Goal: Transaction & Acquisition: Book appointment/travel/reservation

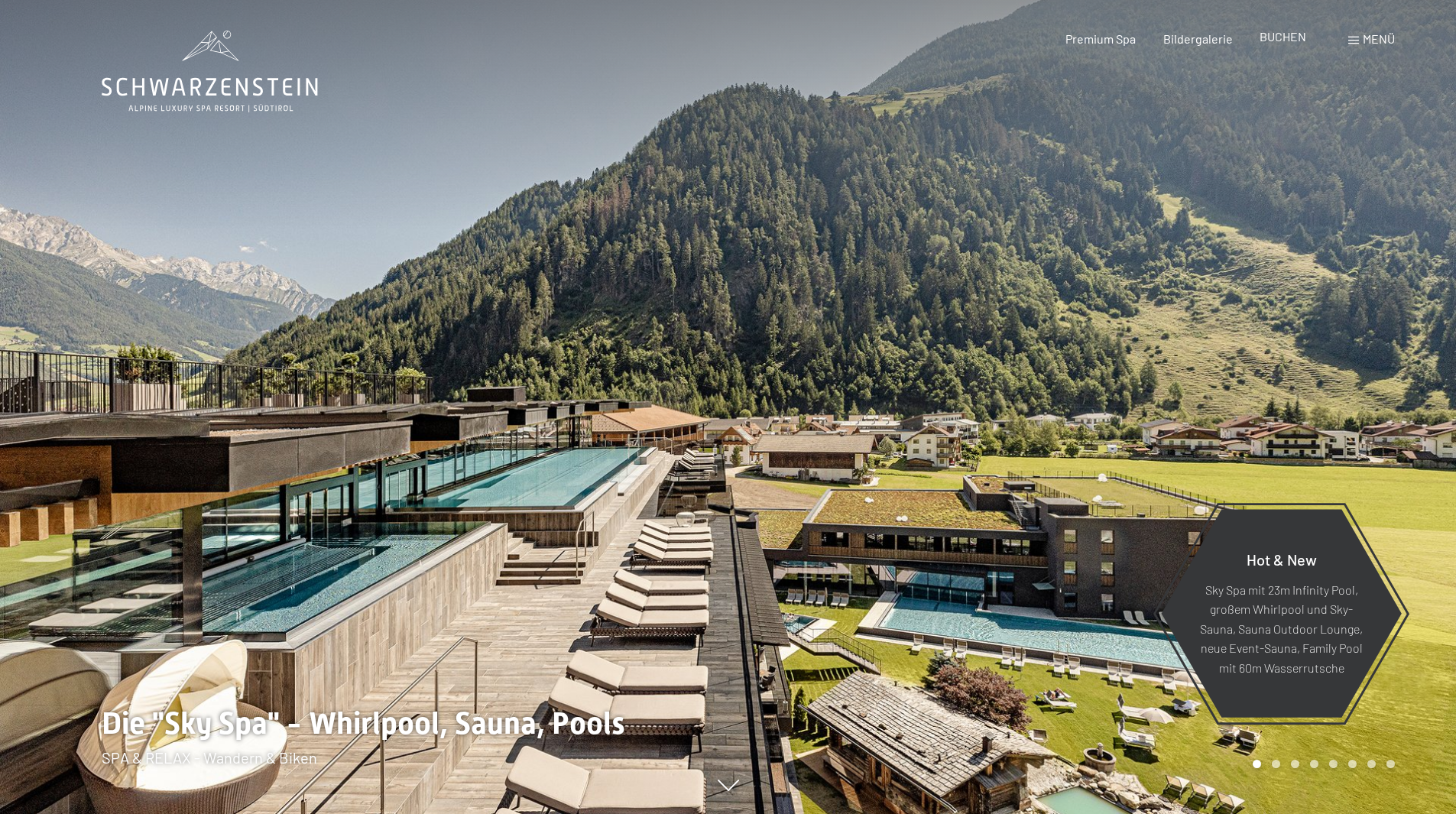
click at [1282, 40] on span "BUCHEN" at bounding box center [1282, 37] width 47 height 15
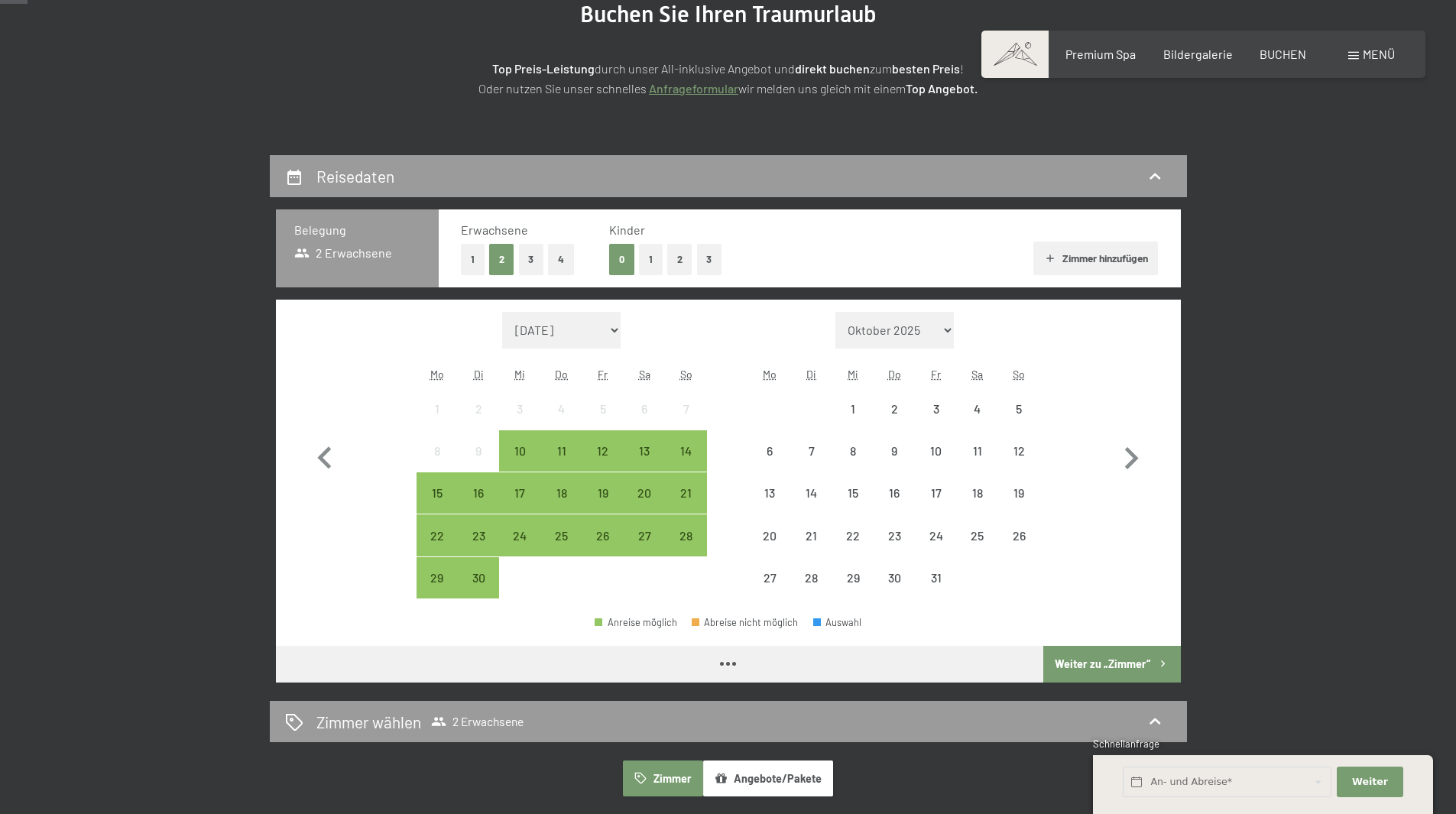
scroll to position [229, 0]
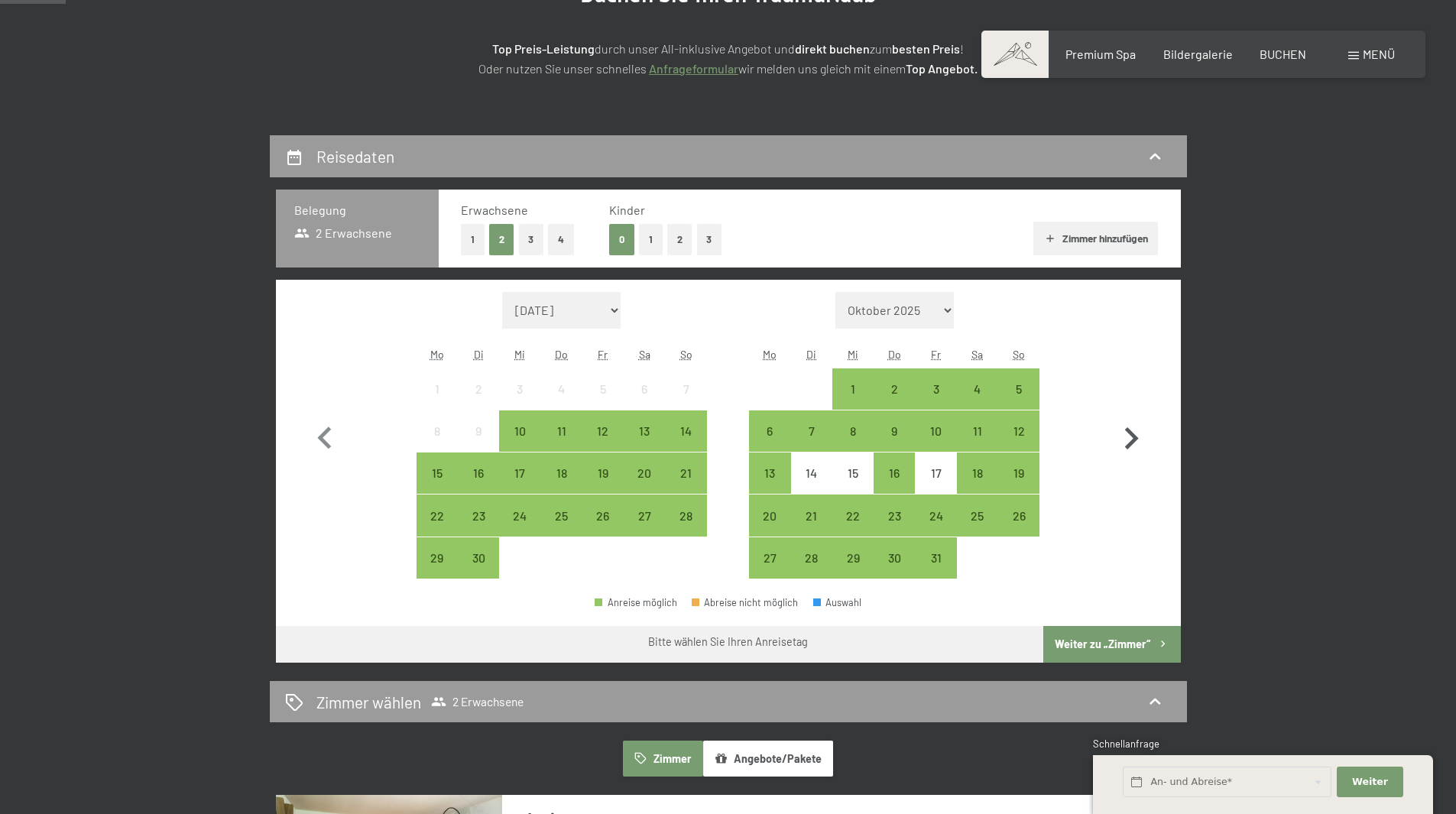
click at [1135, 441] on icon "button" at bounding box center [1132, 439] width 14 height 22
select select "[DATE]"
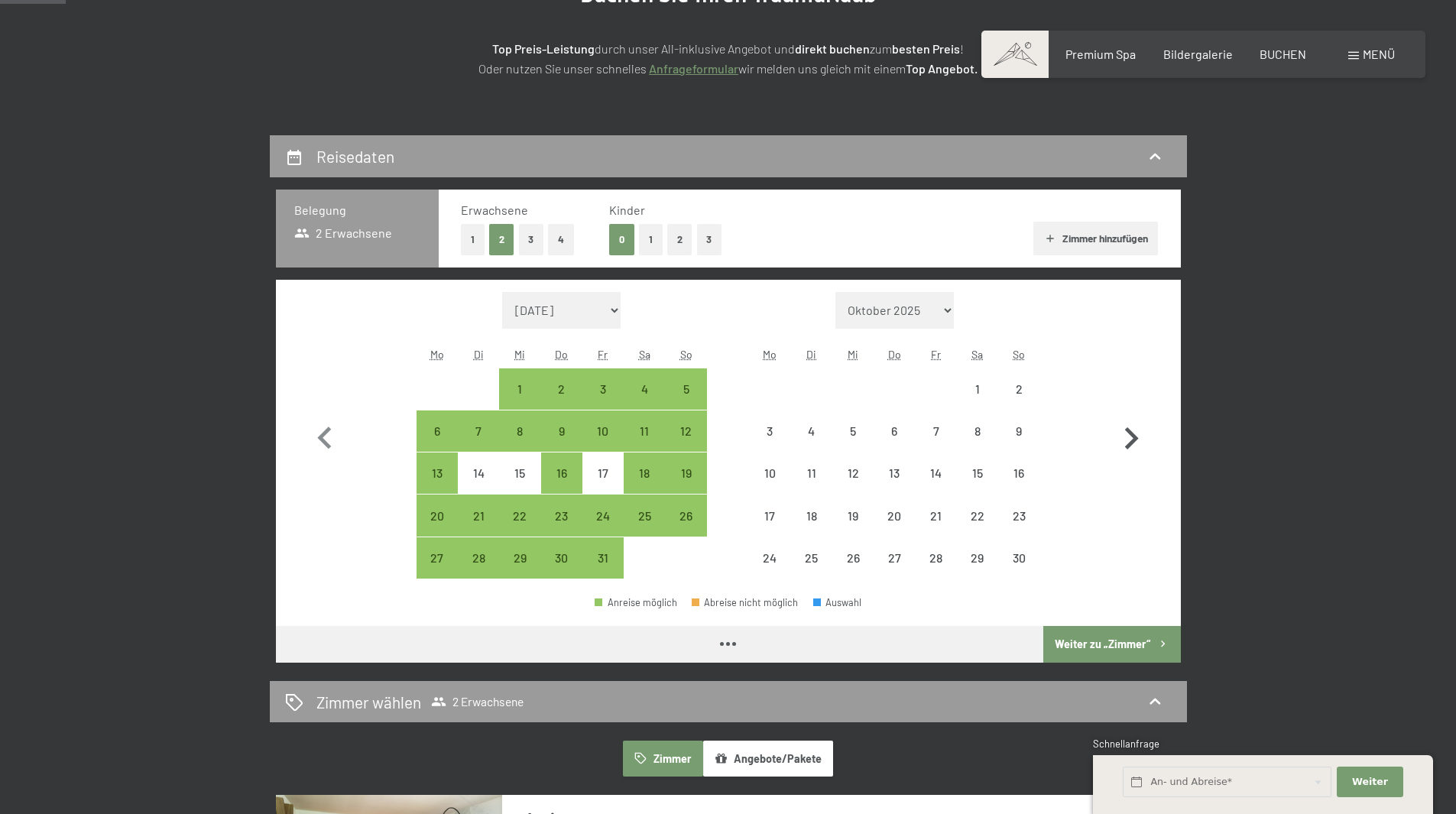
select select "[DATE]"
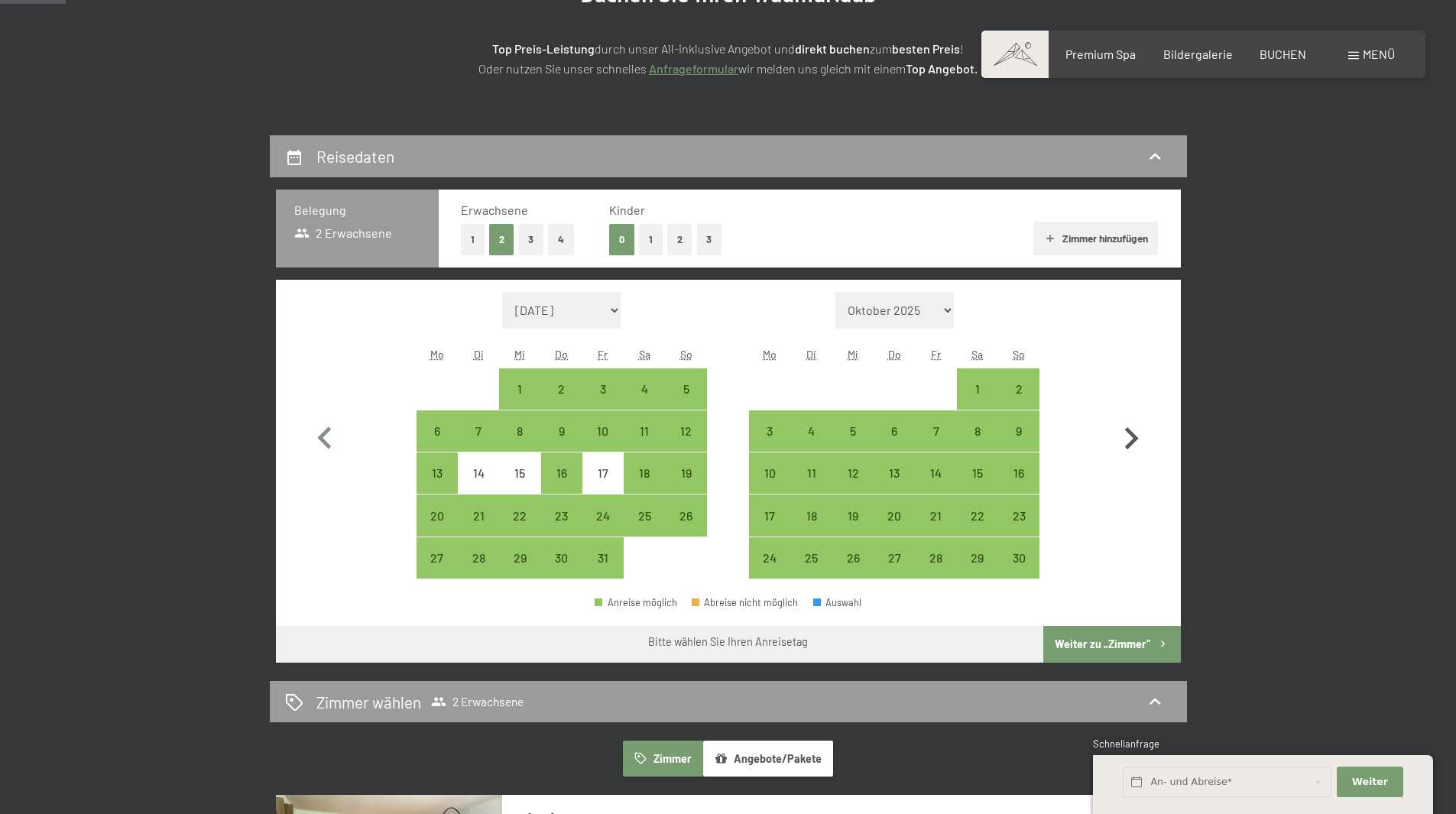
click at [1135, 441] on icon "button" at bounding box center [1132, 439] width 14 height 22
select select "[DATE]"
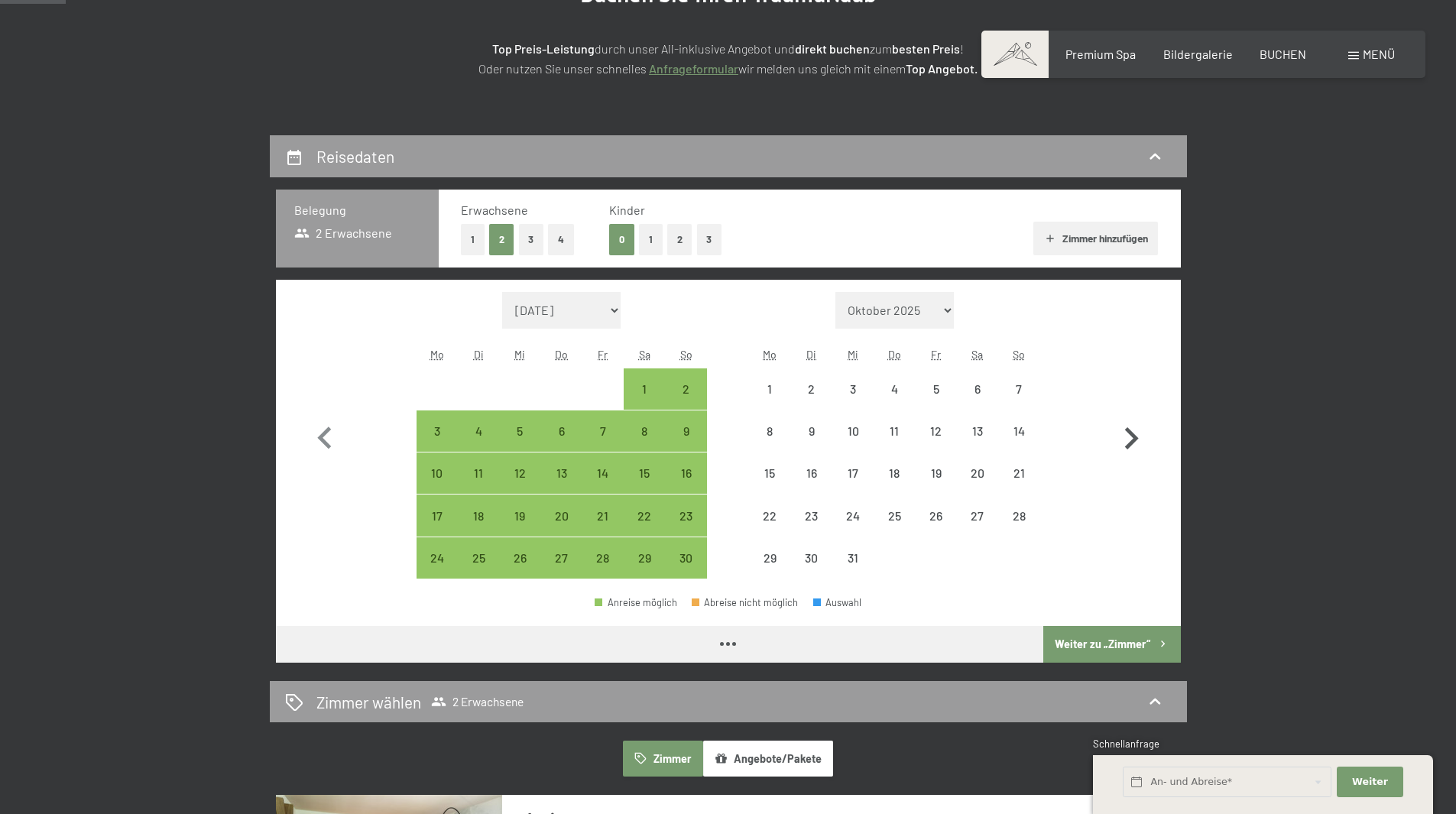
select select "[DATE]"
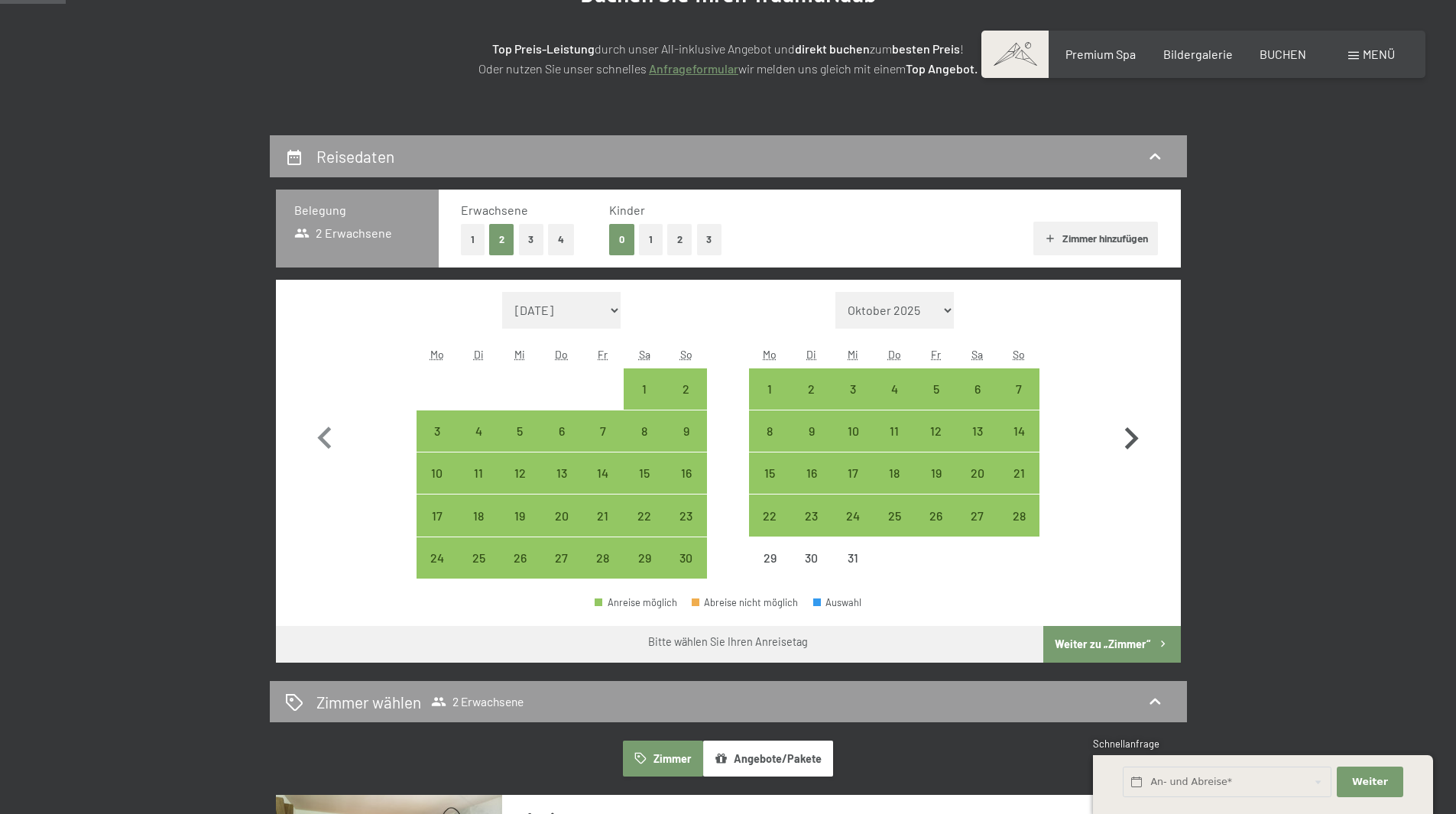
click at [1135, 441] on icon "button" at bounding box center [1132, 439] width 14 height 22
select select "[DATE]"
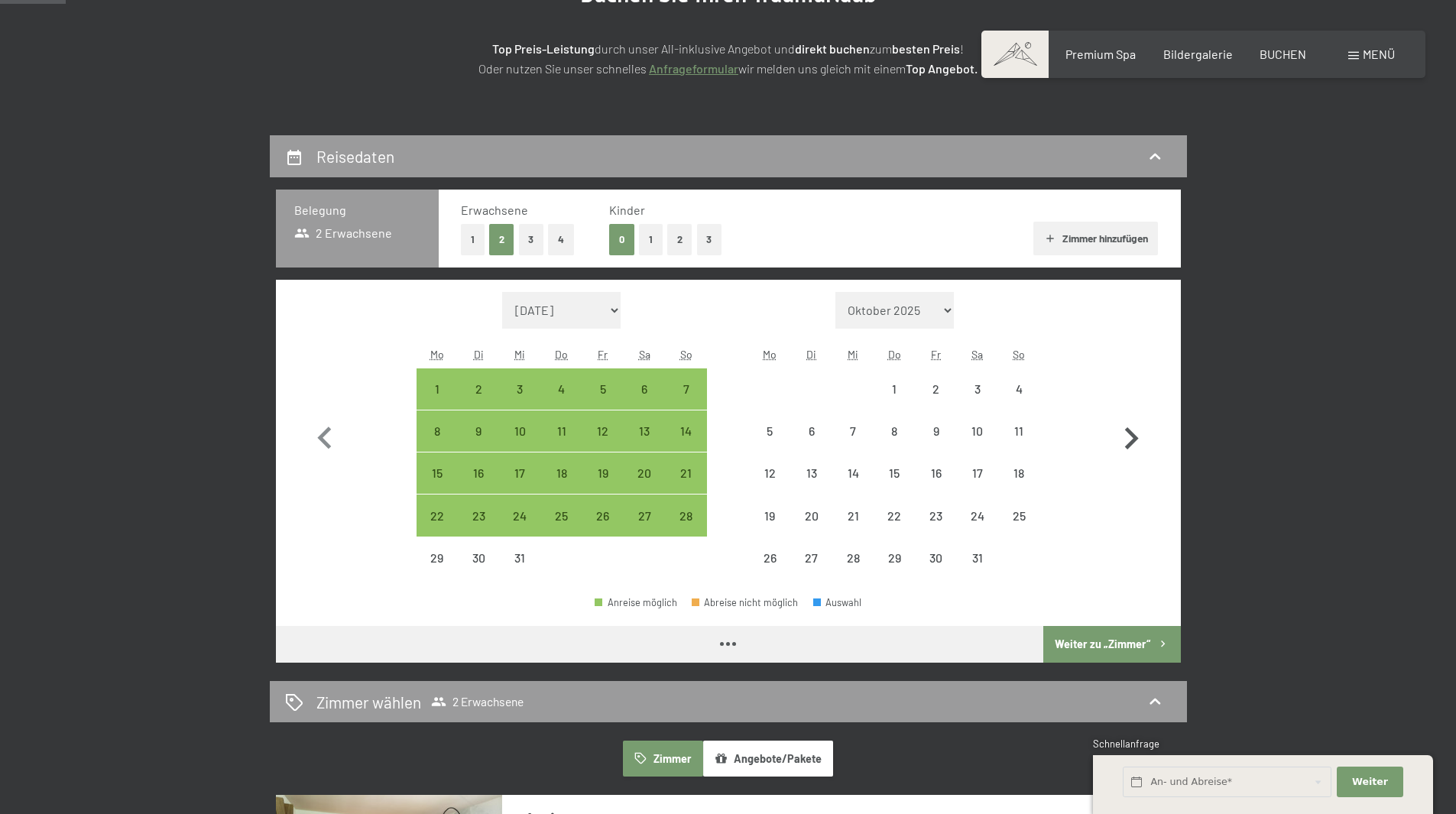
select select "[DATE]"
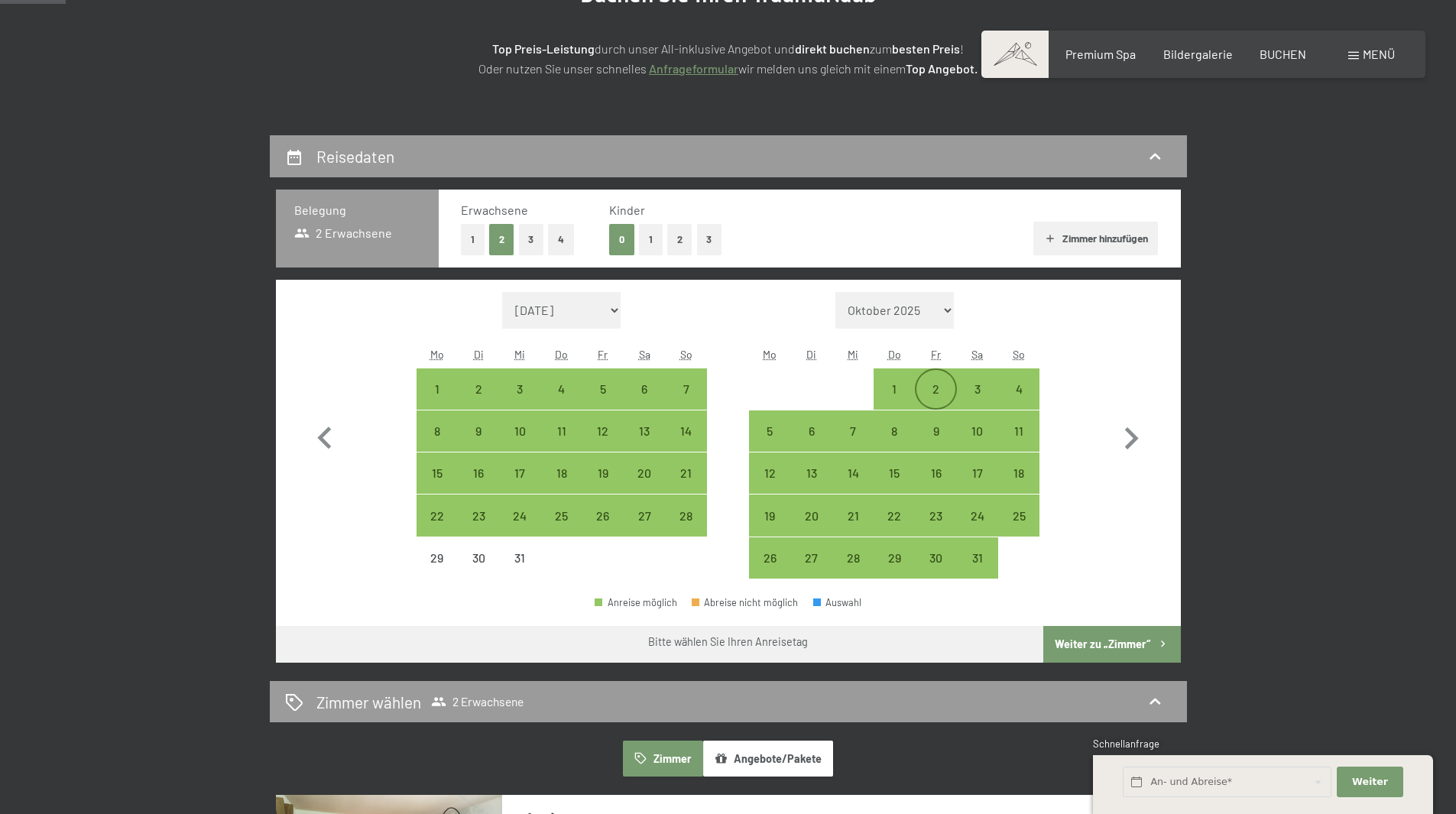
click at [935, 390] on div "2" at bounding box center [935, 402] width 38 height 38
select select "[DATE]"
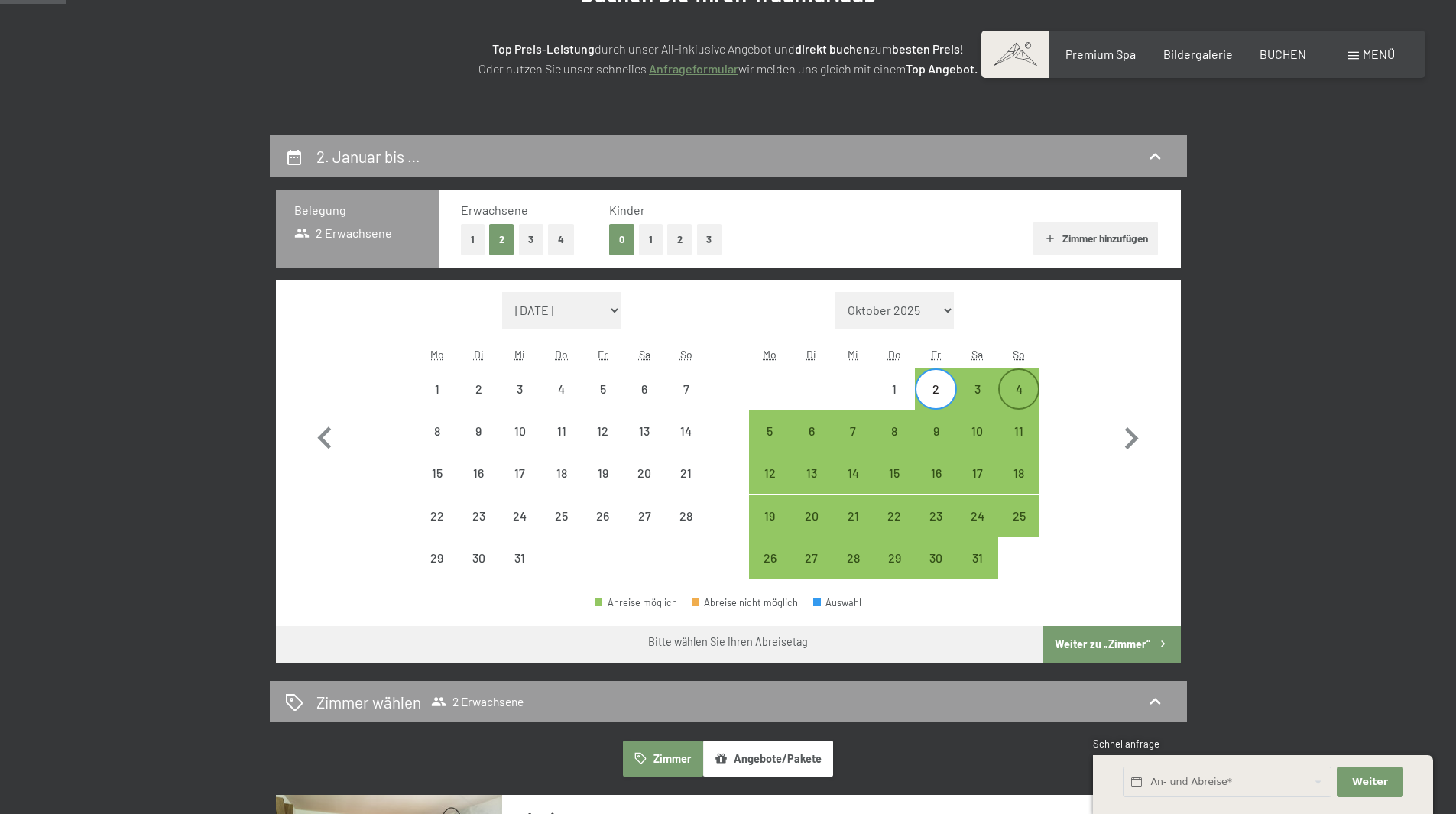
click at [1009, 394] on div "4" at bounding box center [1019, 402] width 38 height 38
select select "[DATE]"
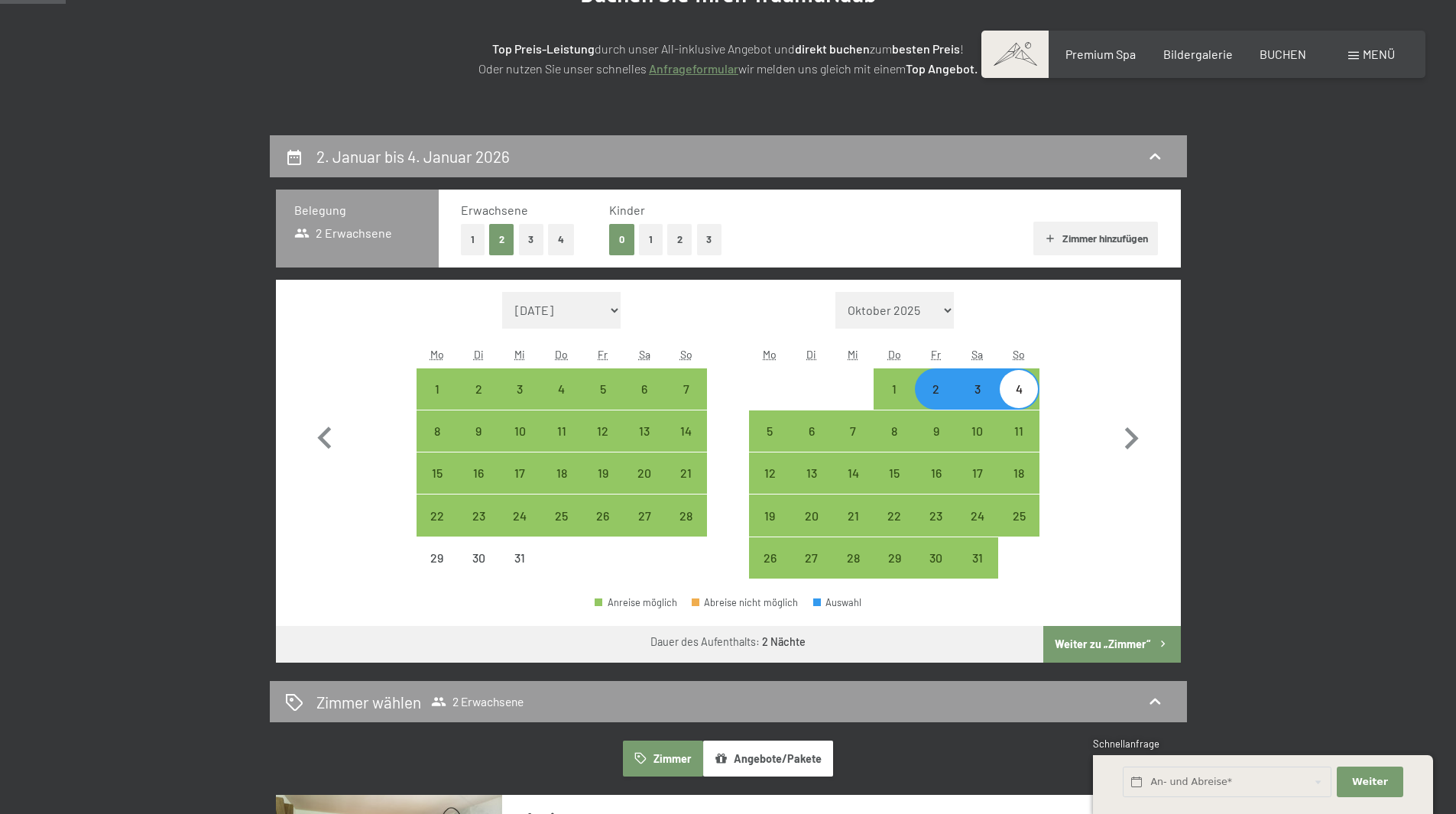
click at [1074, 637] on button "Weiter zu „Zimmer“" at bounding box center [1112, 644] width 137 height 37
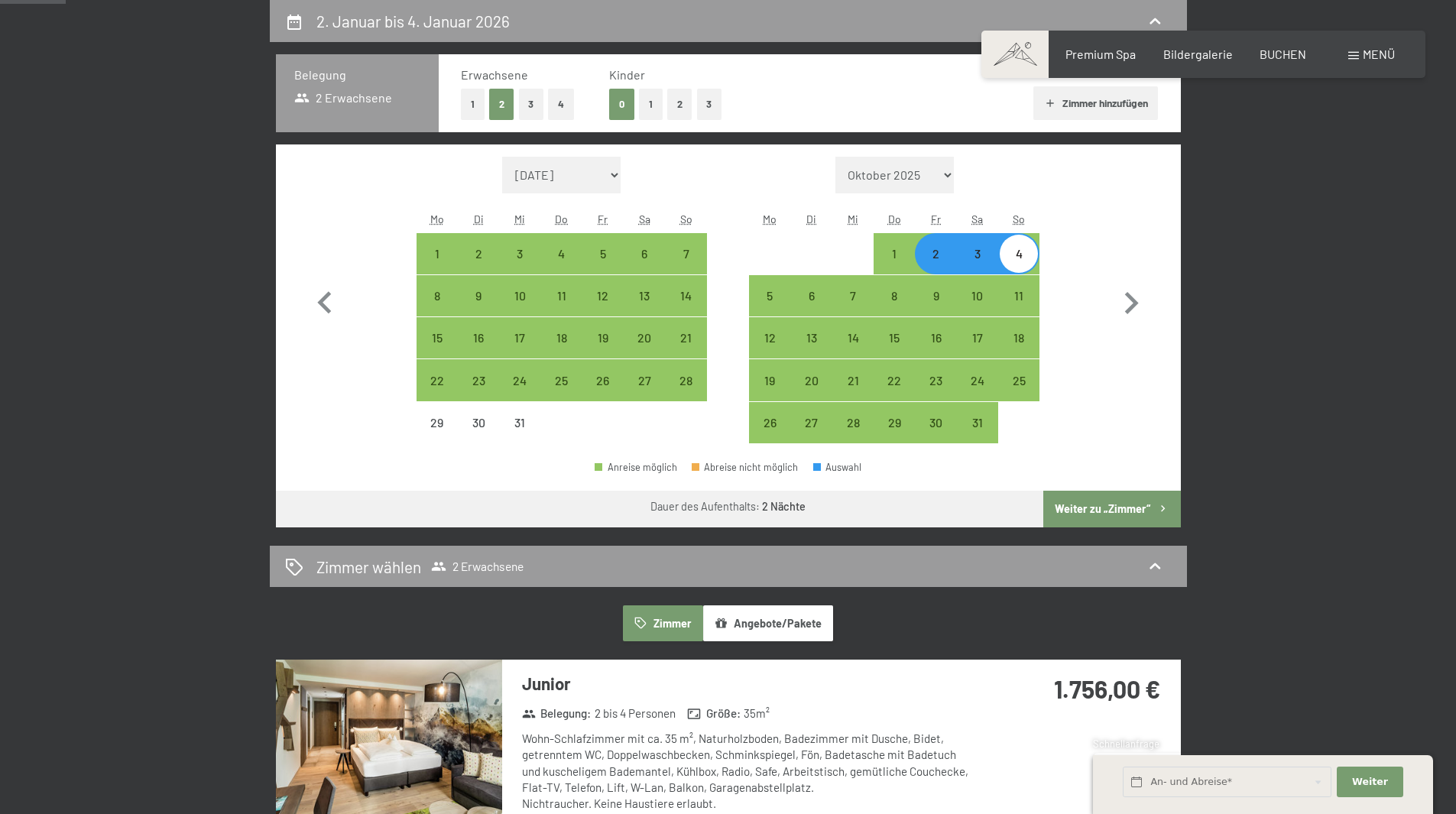
select select "[DATE]"
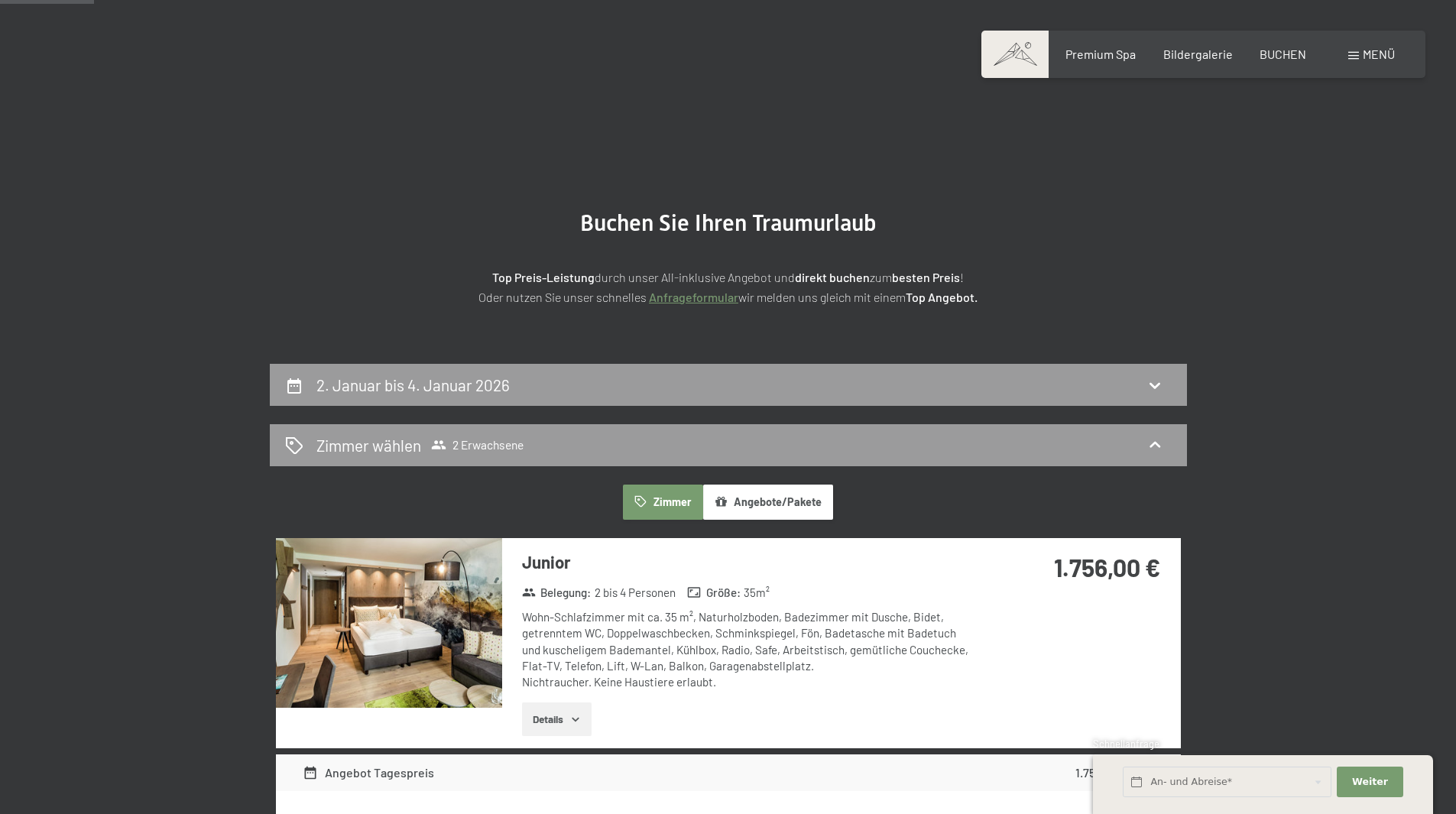
scroll to position [0, 0]
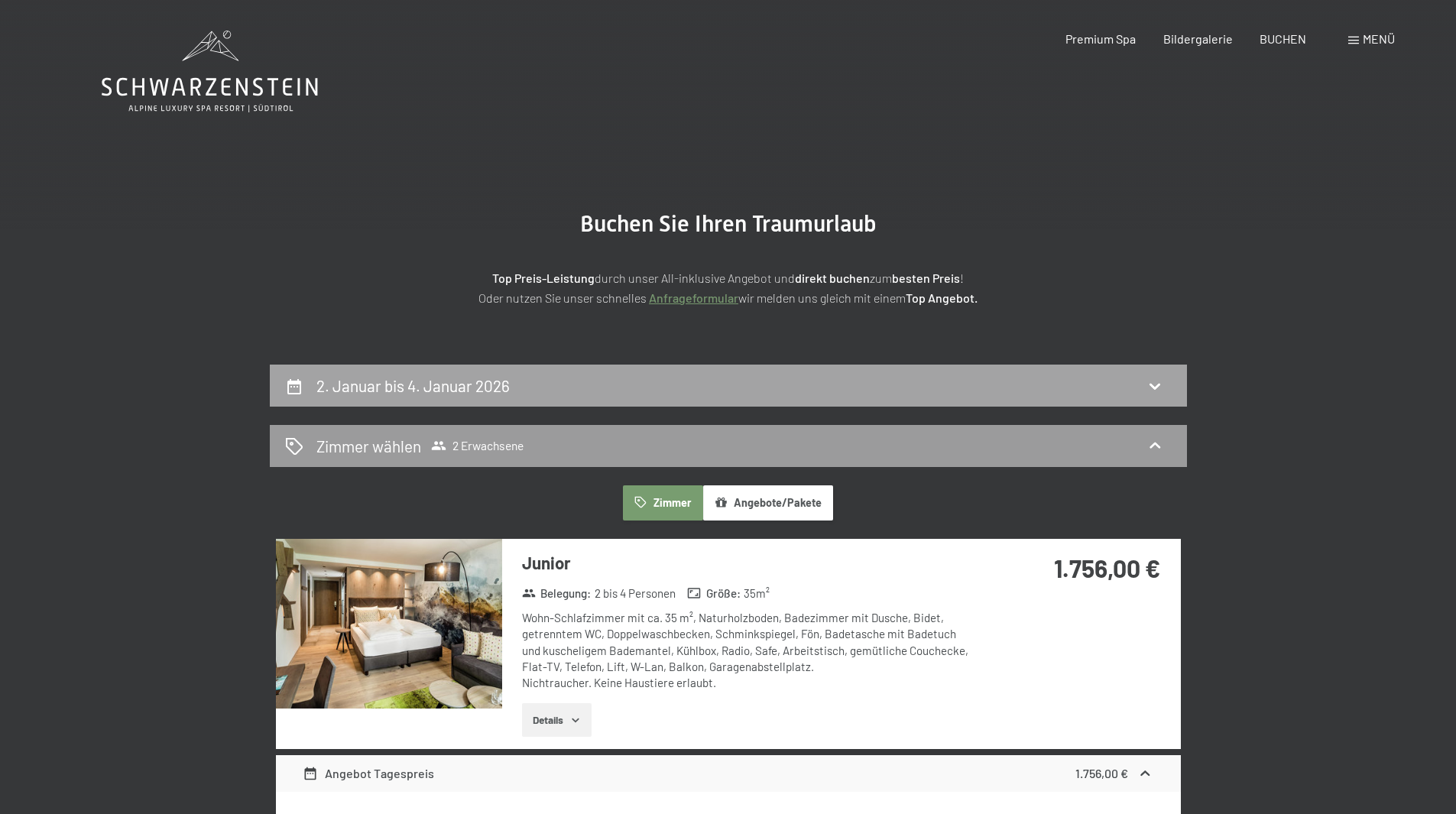
click at [569, 382] on div "2. Januar bis 4. Januar 2026" at bounding box center [728, 386] width 887 height 22
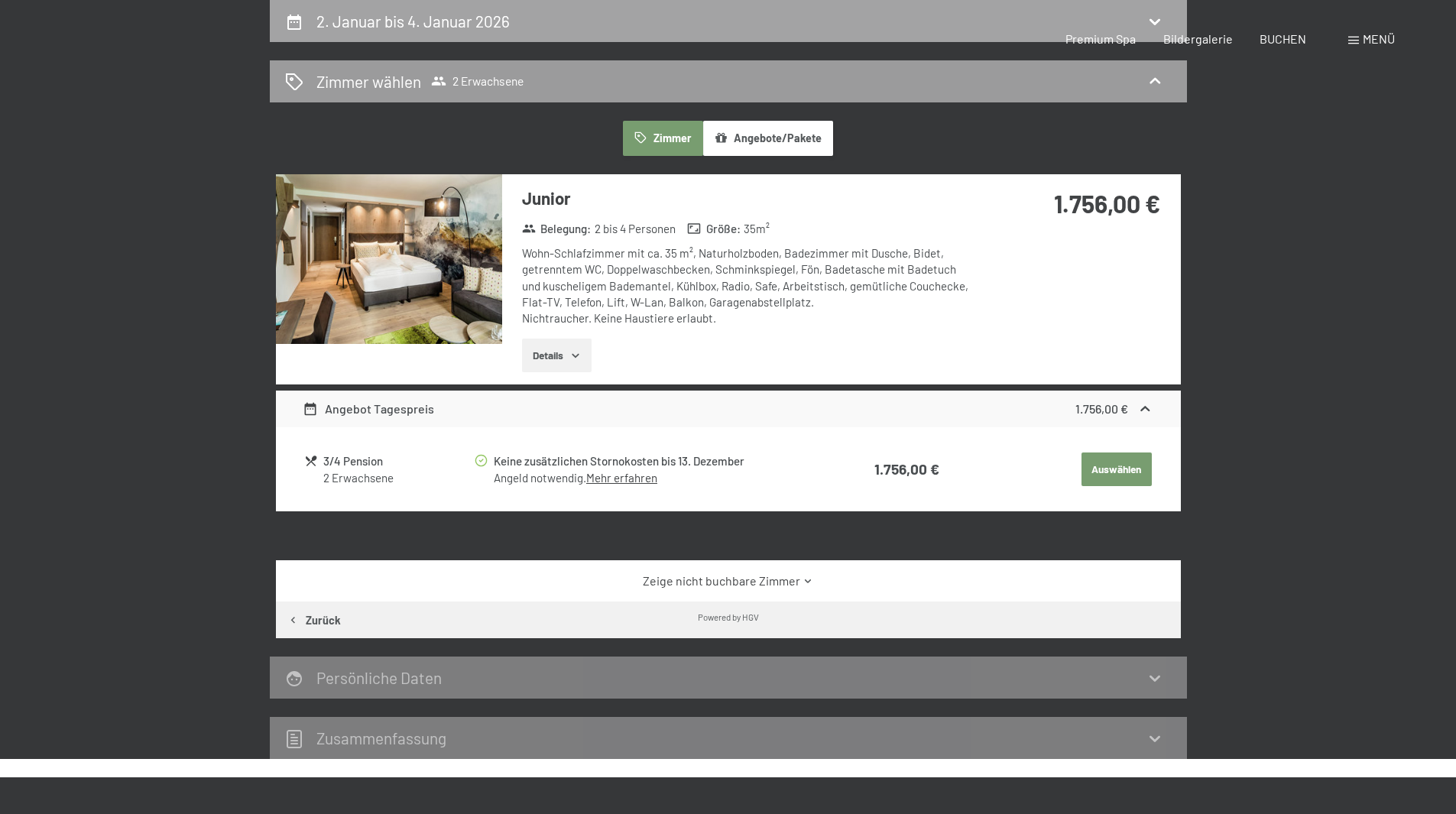
select select "[DATE]"
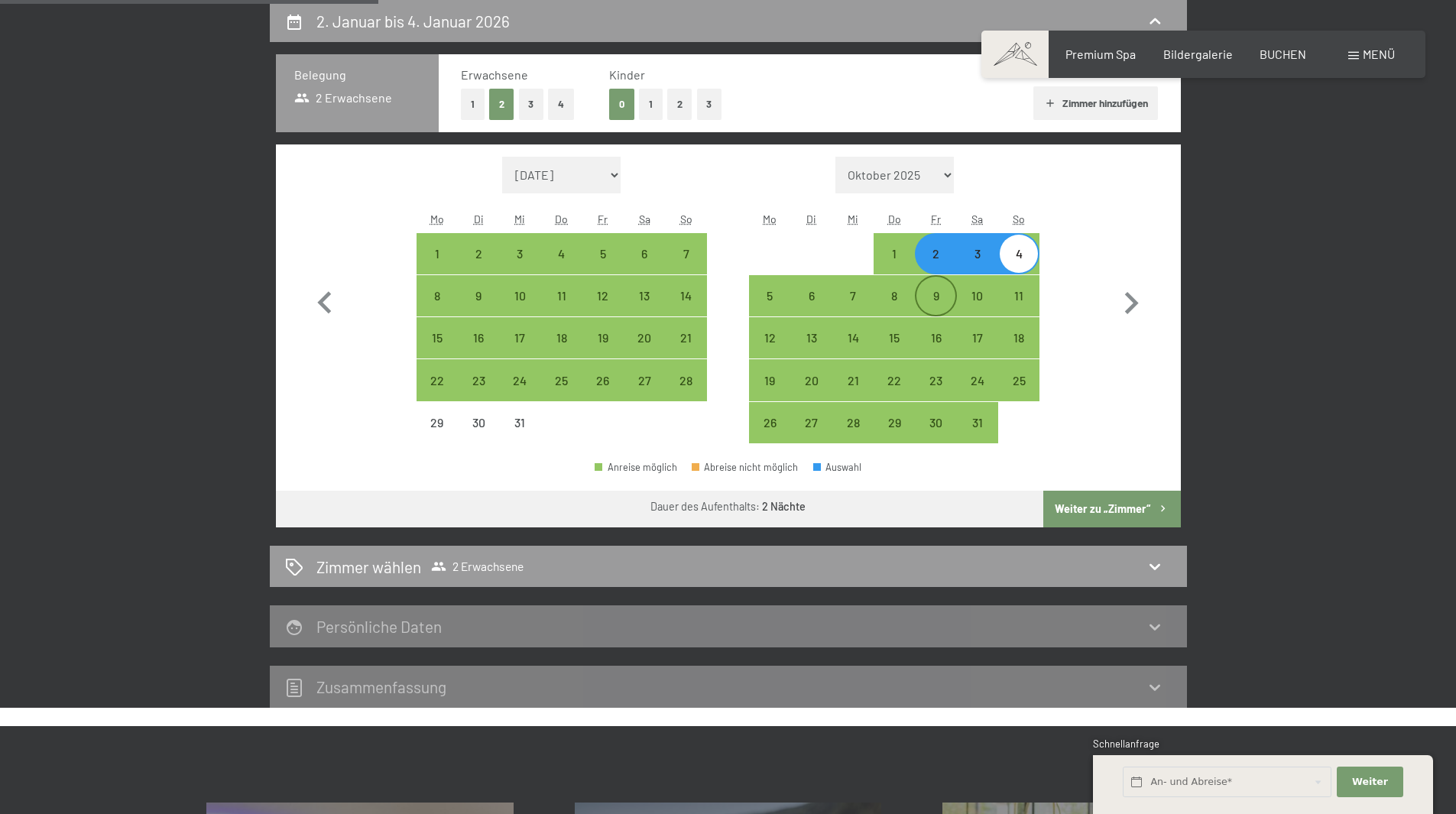
click at [921, 292] on div "9" at bounding box center [935, 309] width 38 height 38
select select "[DATE]"
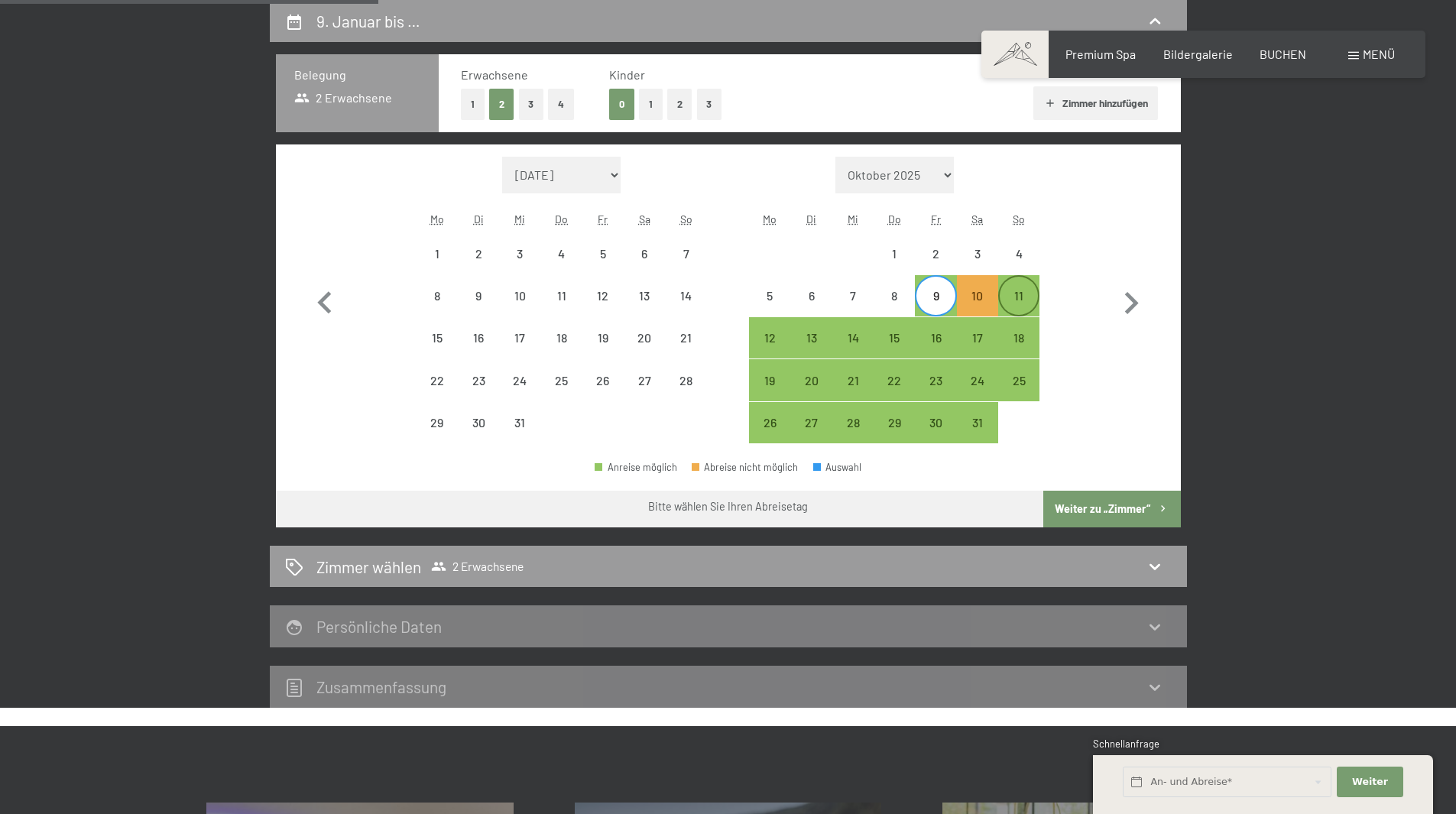
click at [1020, 301] on div "11" at bounding box center [1019, 309] width 38 height 38
select select "[DATE]"
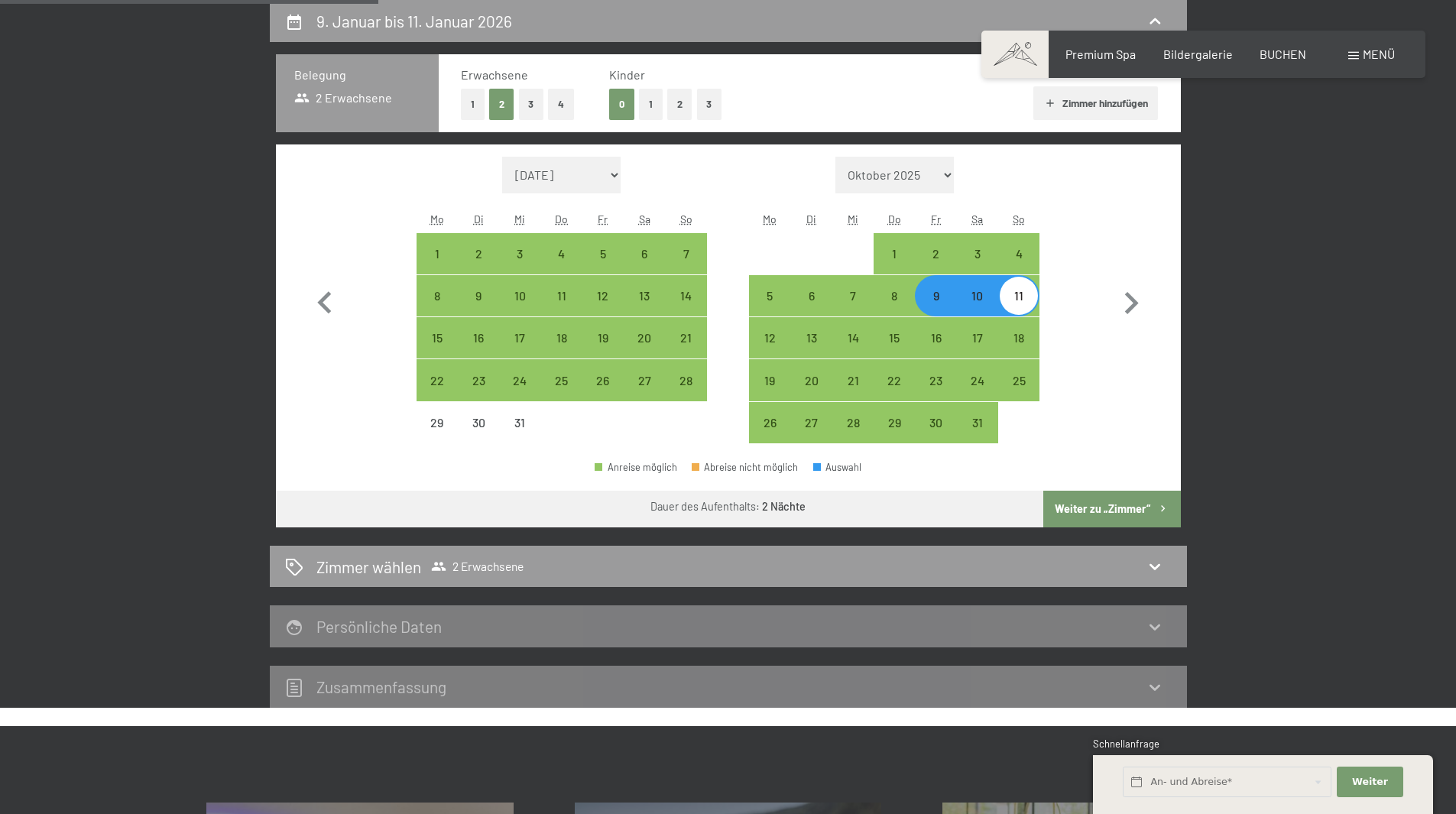
click at [1093, 513] on button "Weiter zu „Zimmer“" at bounding box center [1112, 509] width 137 height 37
select select "[DATE]"
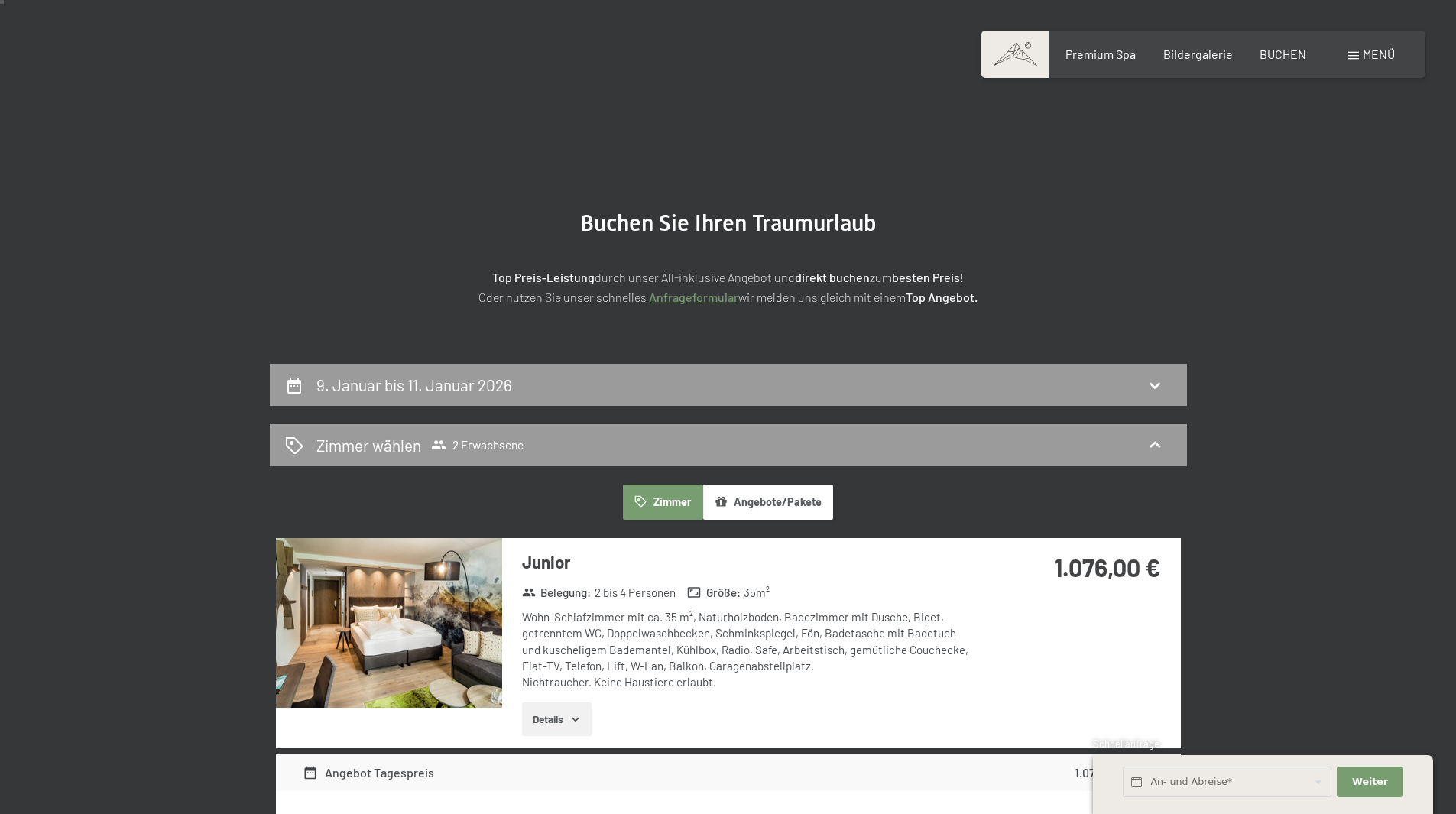
scroll to position [0, 0]
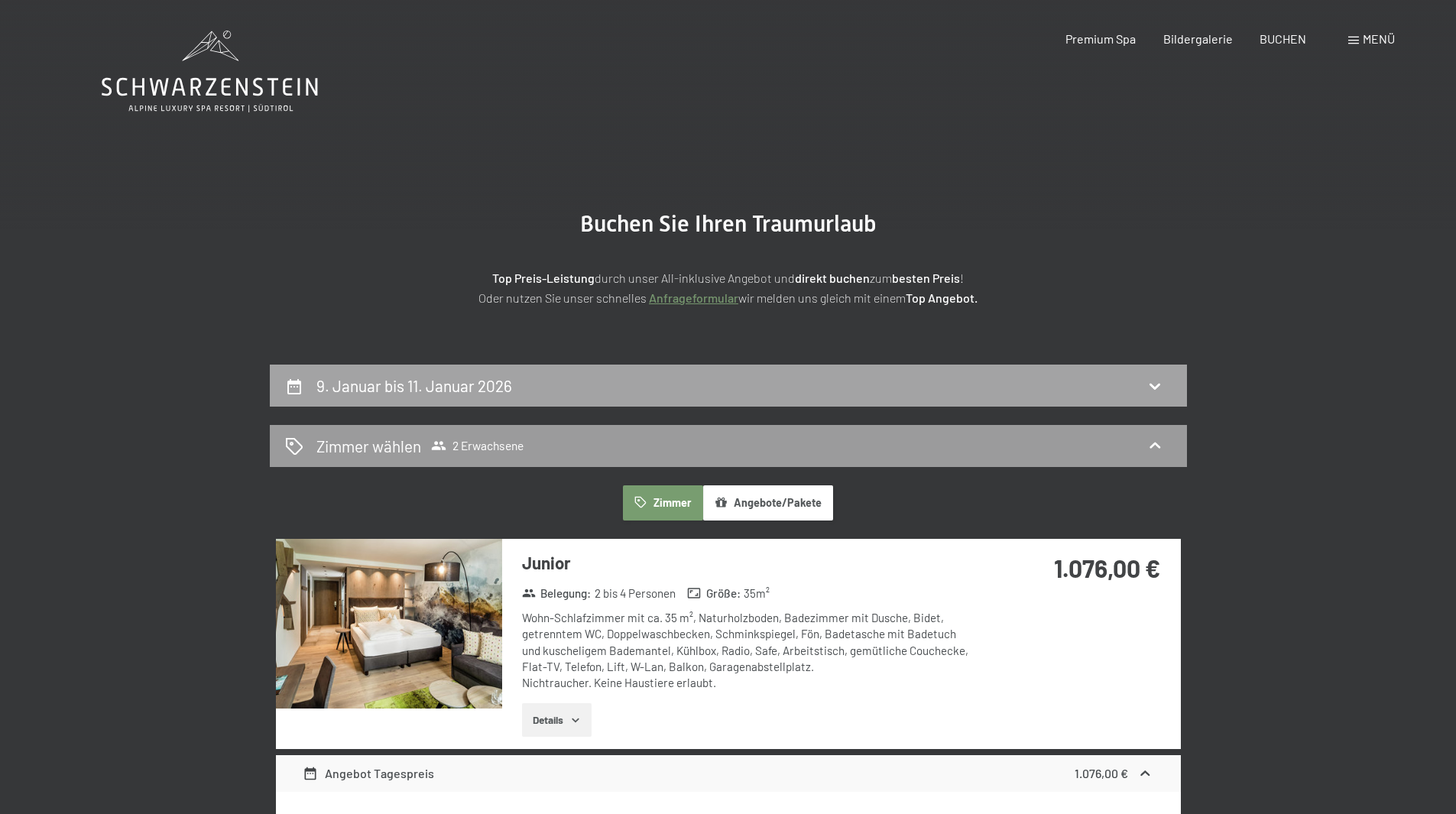
click at [1009, 385] on div "9. Januar bis 11. Januar 2026" at bounding box center [728, 386] width 887 height 22
select select "[DATE]"
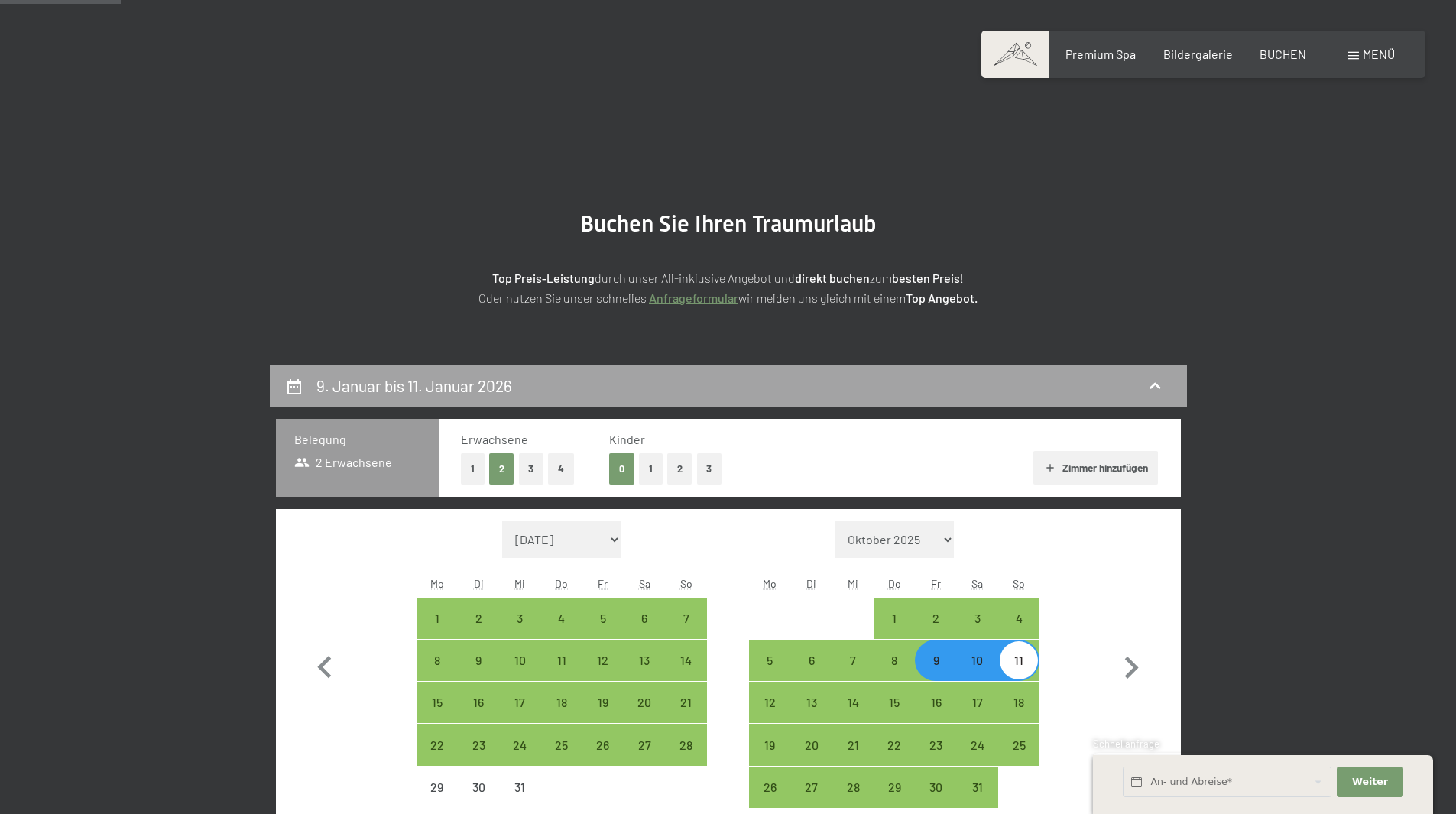
scroll to position [365, 0]
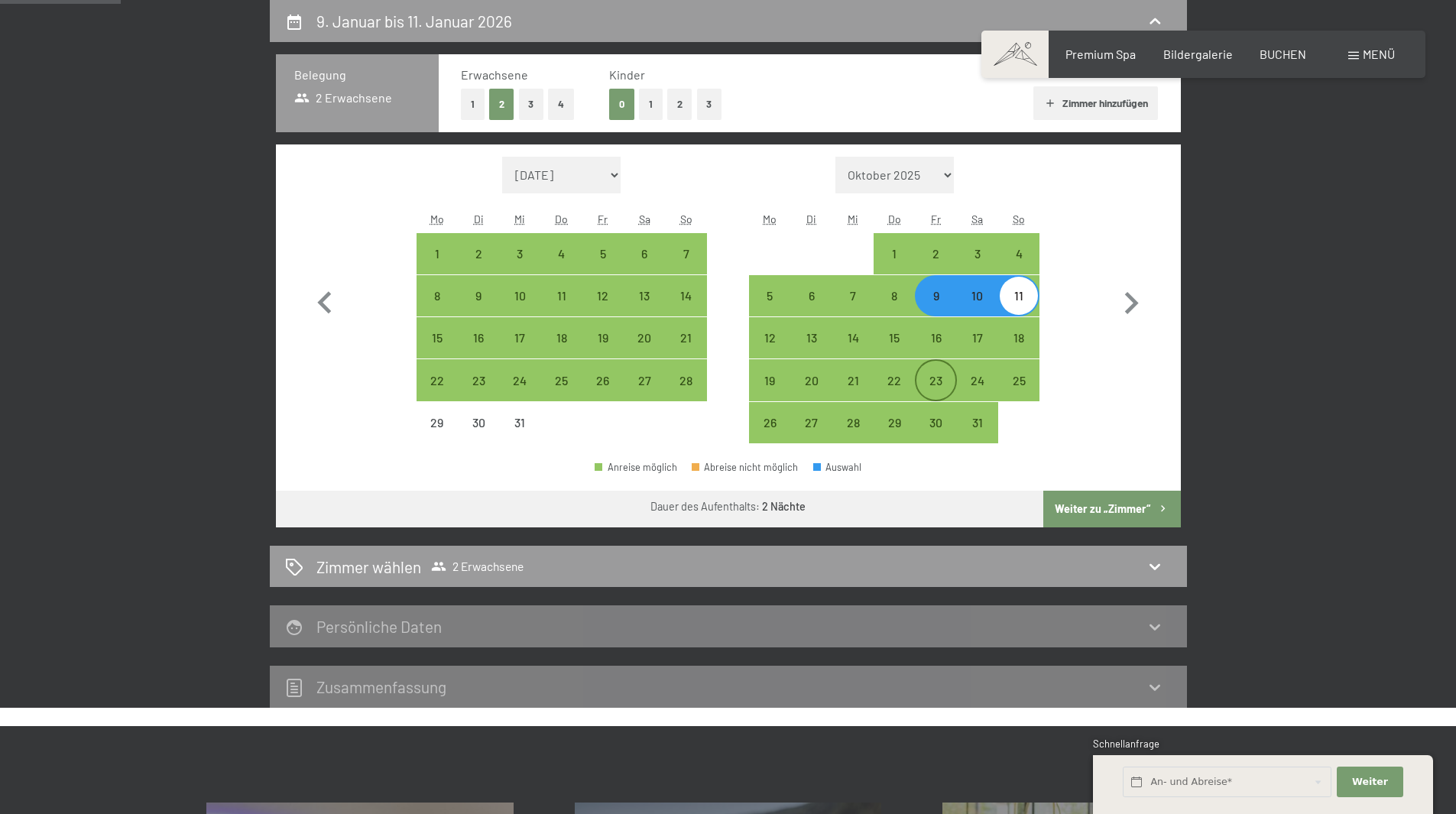
click at [937, 381] on div "23" at bounding box center [935, 394] width 38 height 38
select select "[DATE]"
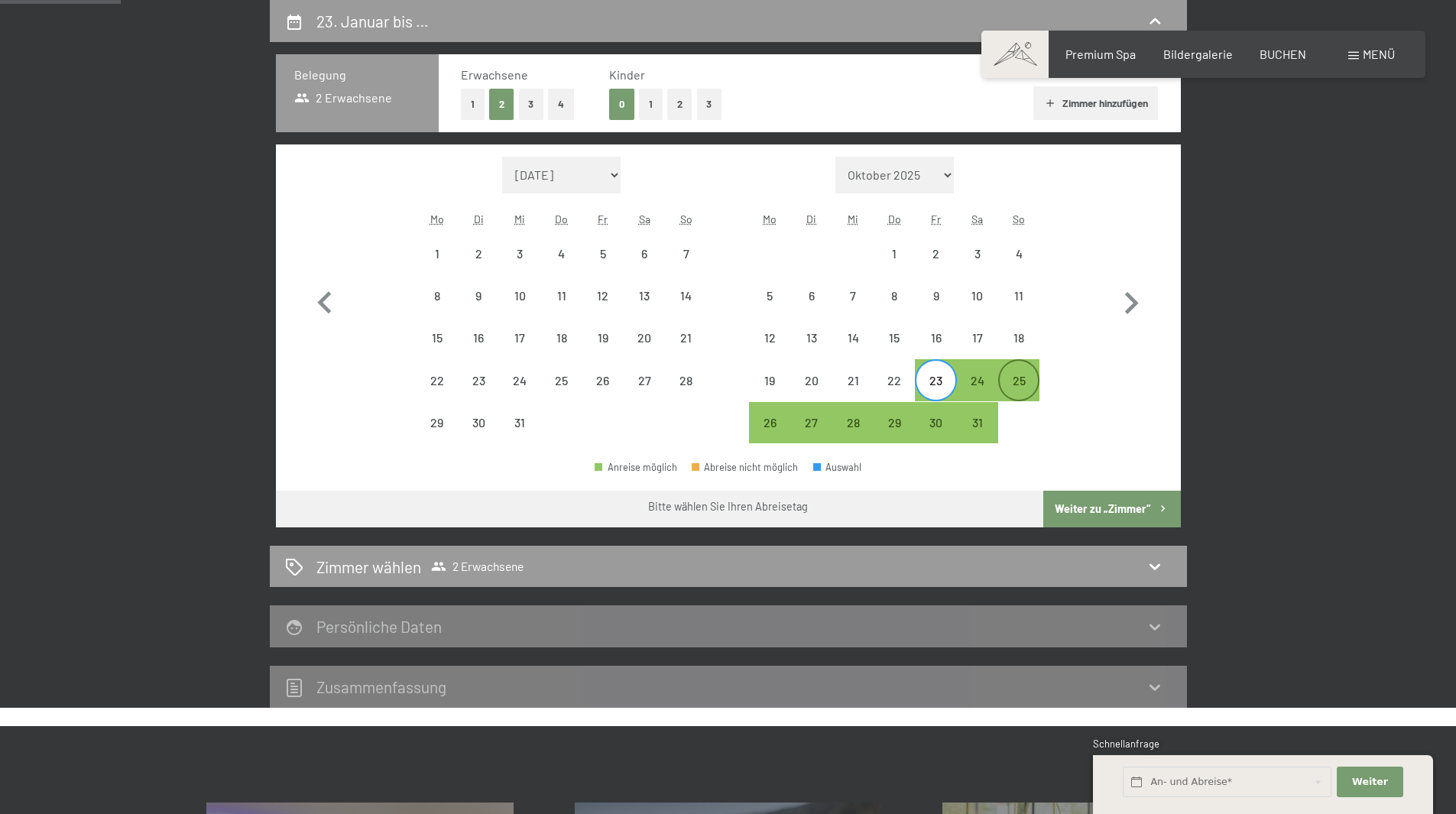
click at [1026, 381] on div "25" at bounding box center [1019, 394] width 38 height 38
select select "[DATE]"
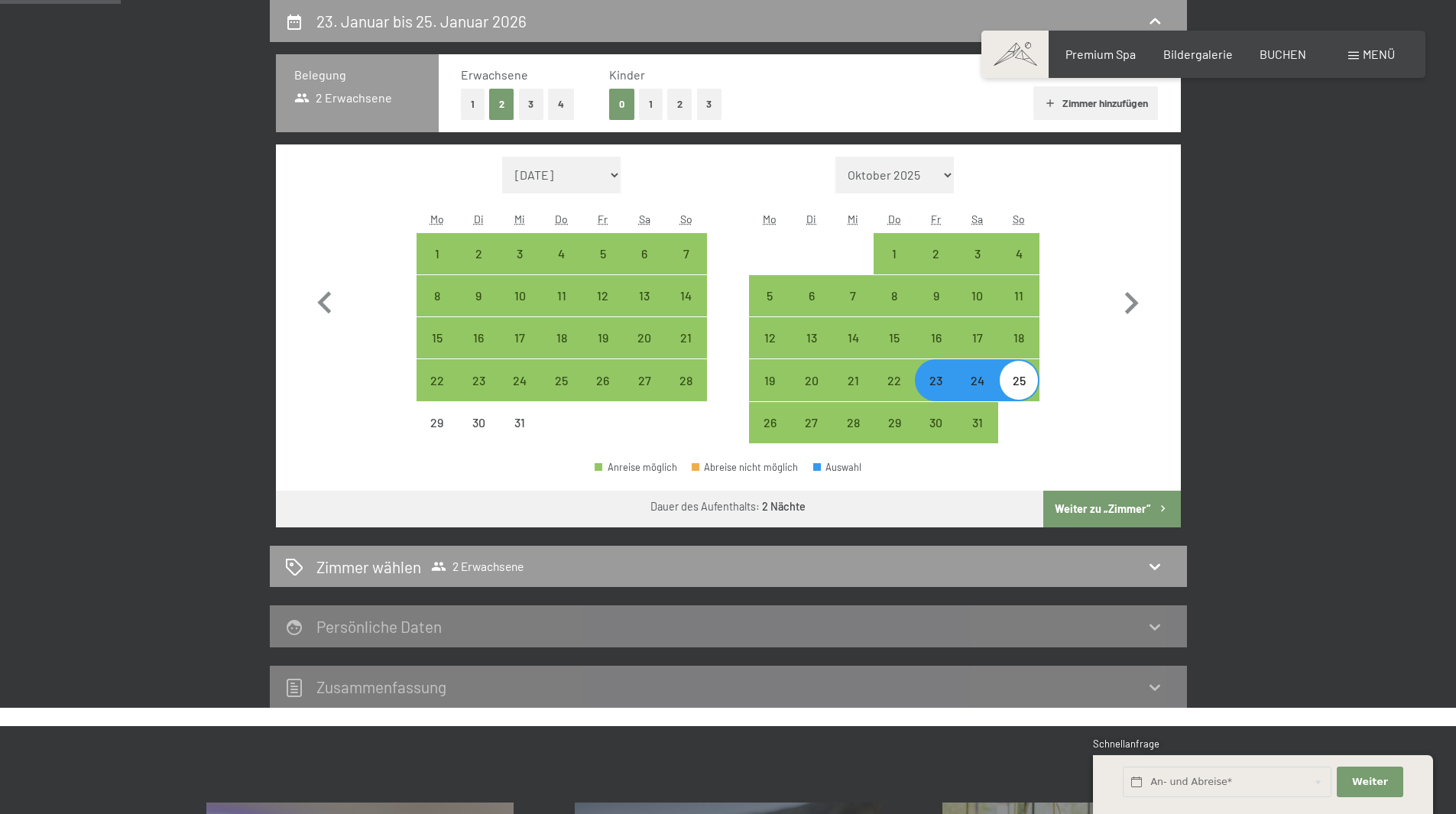
click at [1126, 514] on button "Weiter zu „Zimmer“" at bounding box center [1112, 509] width 137 height 37
select select "[DATE]"
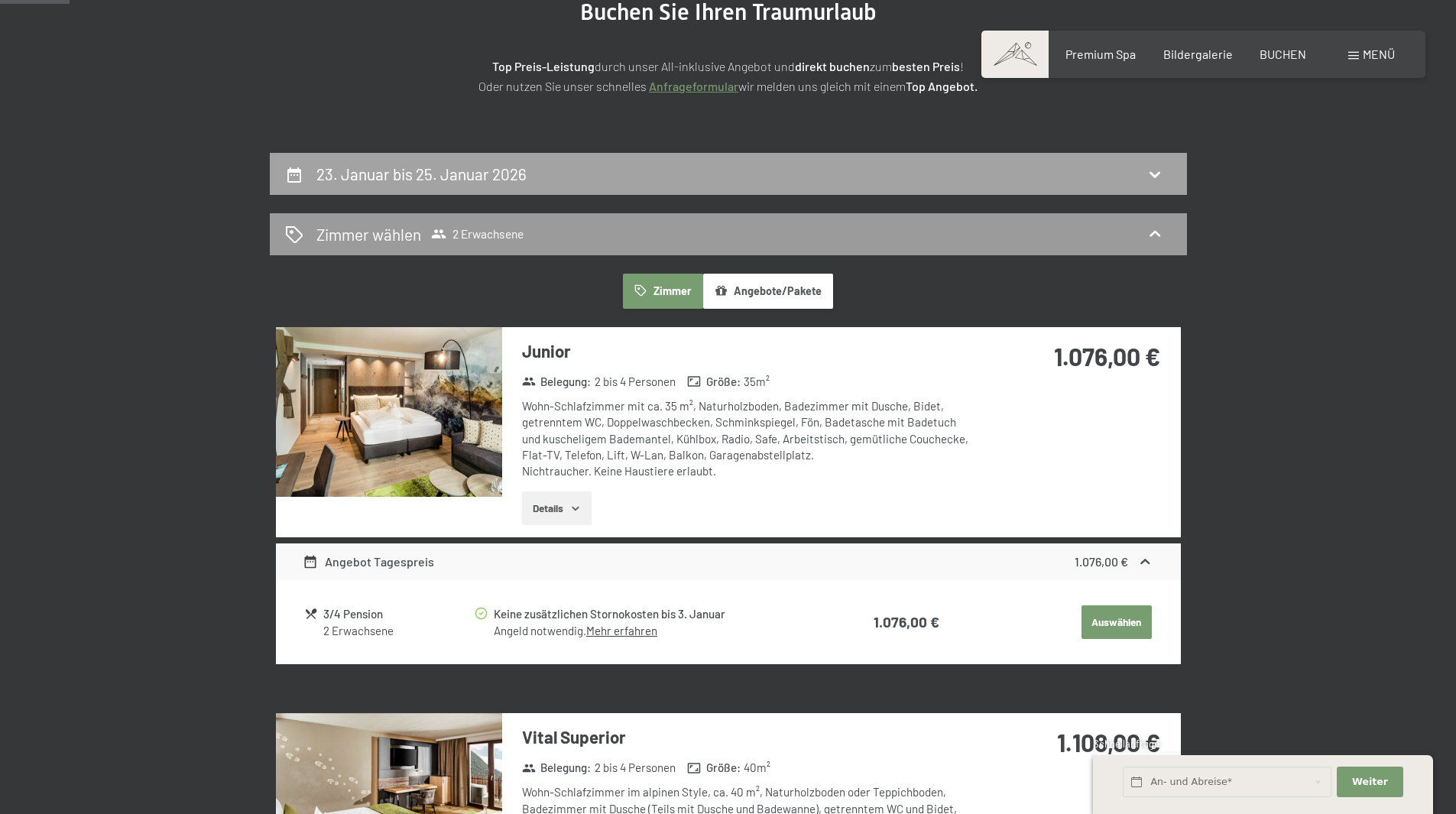
click at [1031, 173] on div "23. Januar bis 25. Januar 2026" at bounding box center [728, 174] width 887 height 22
select select "[DATE]"
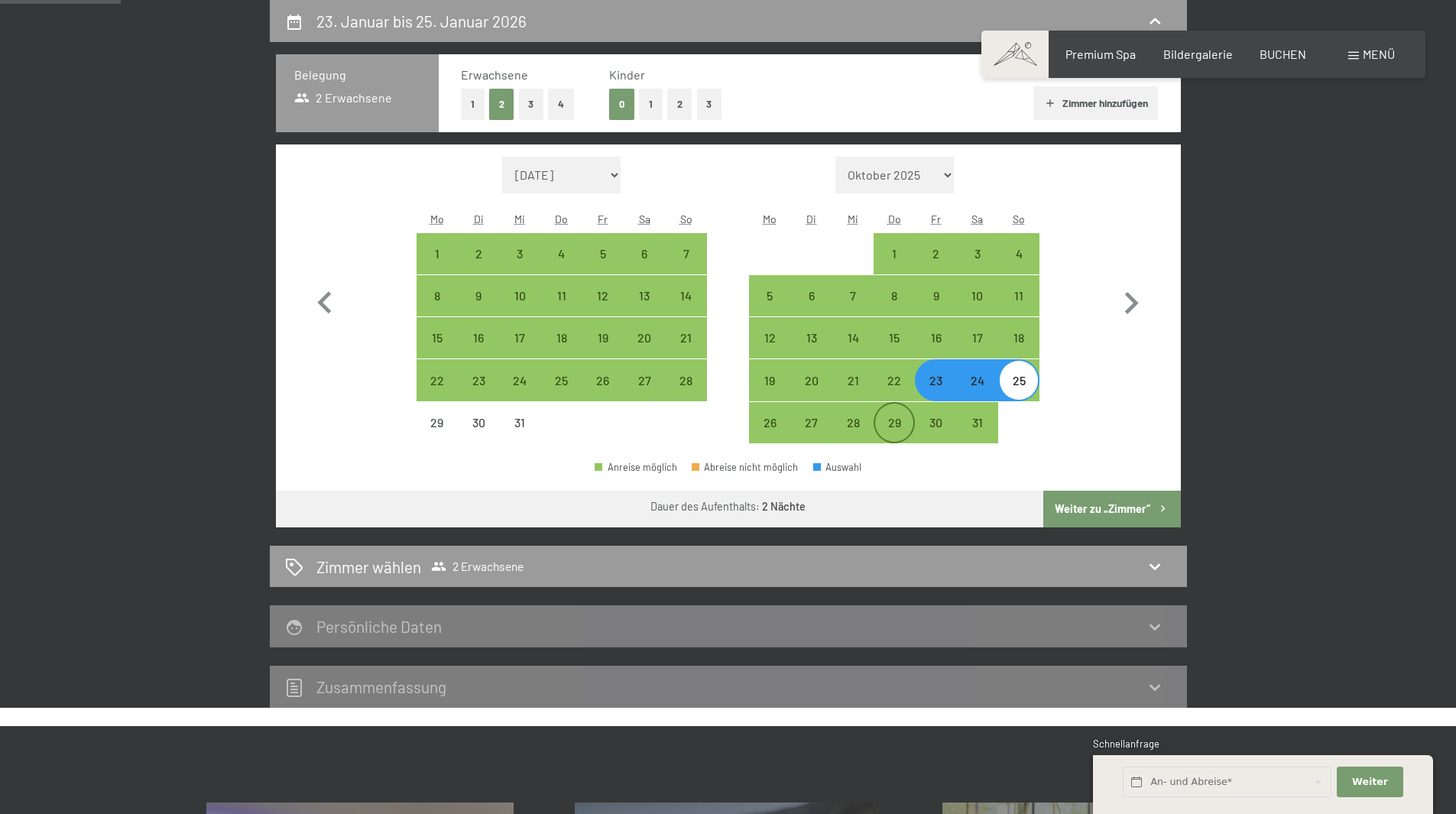
click at [898, 417] on div "29" at bounding box center [894, 436] width 38 height 38
select select "[DATE]"
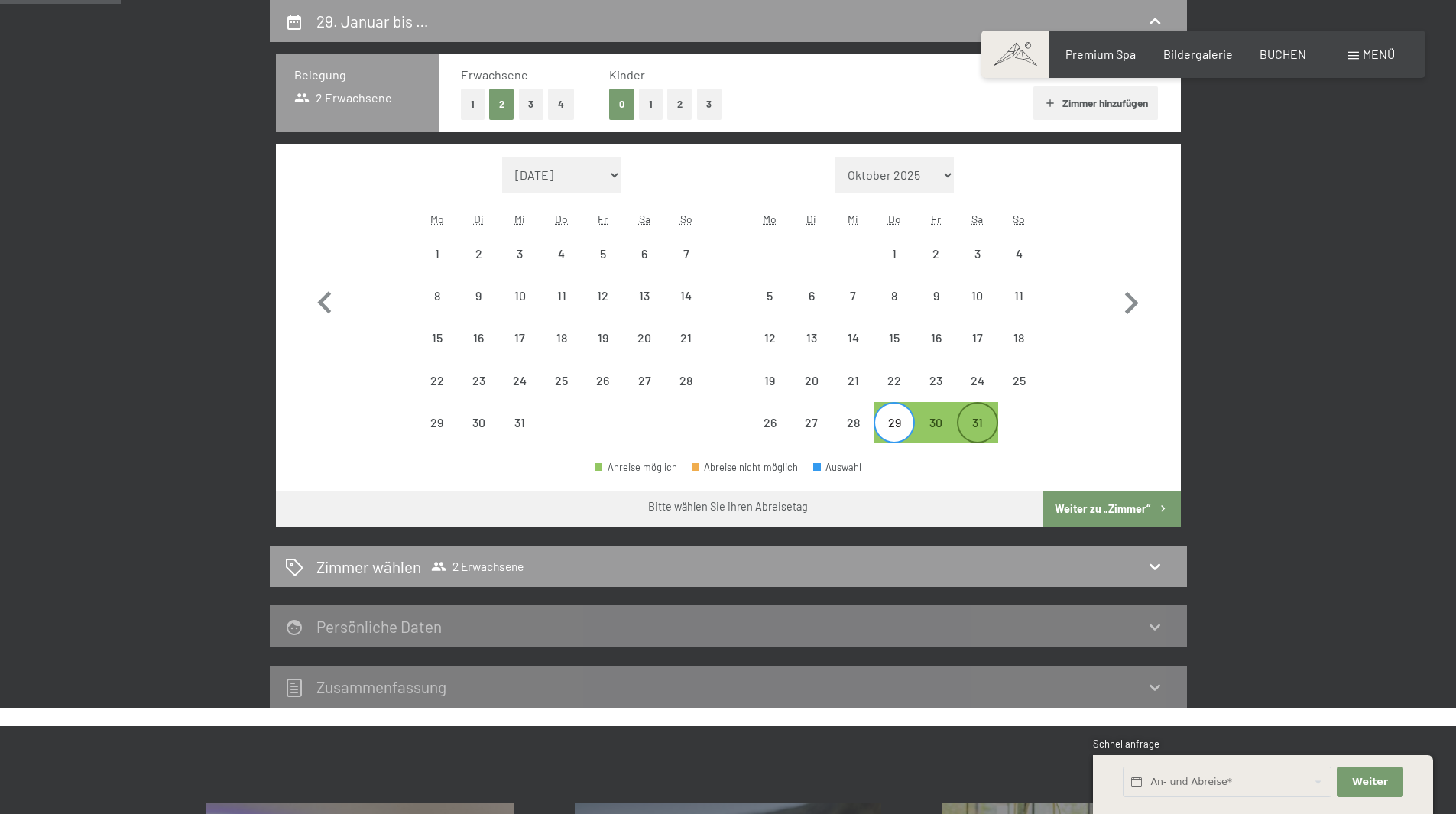
click at [991, 421] on div "31" at bounding box center [977, 436] width 38 height 38
select select "[DATE]"
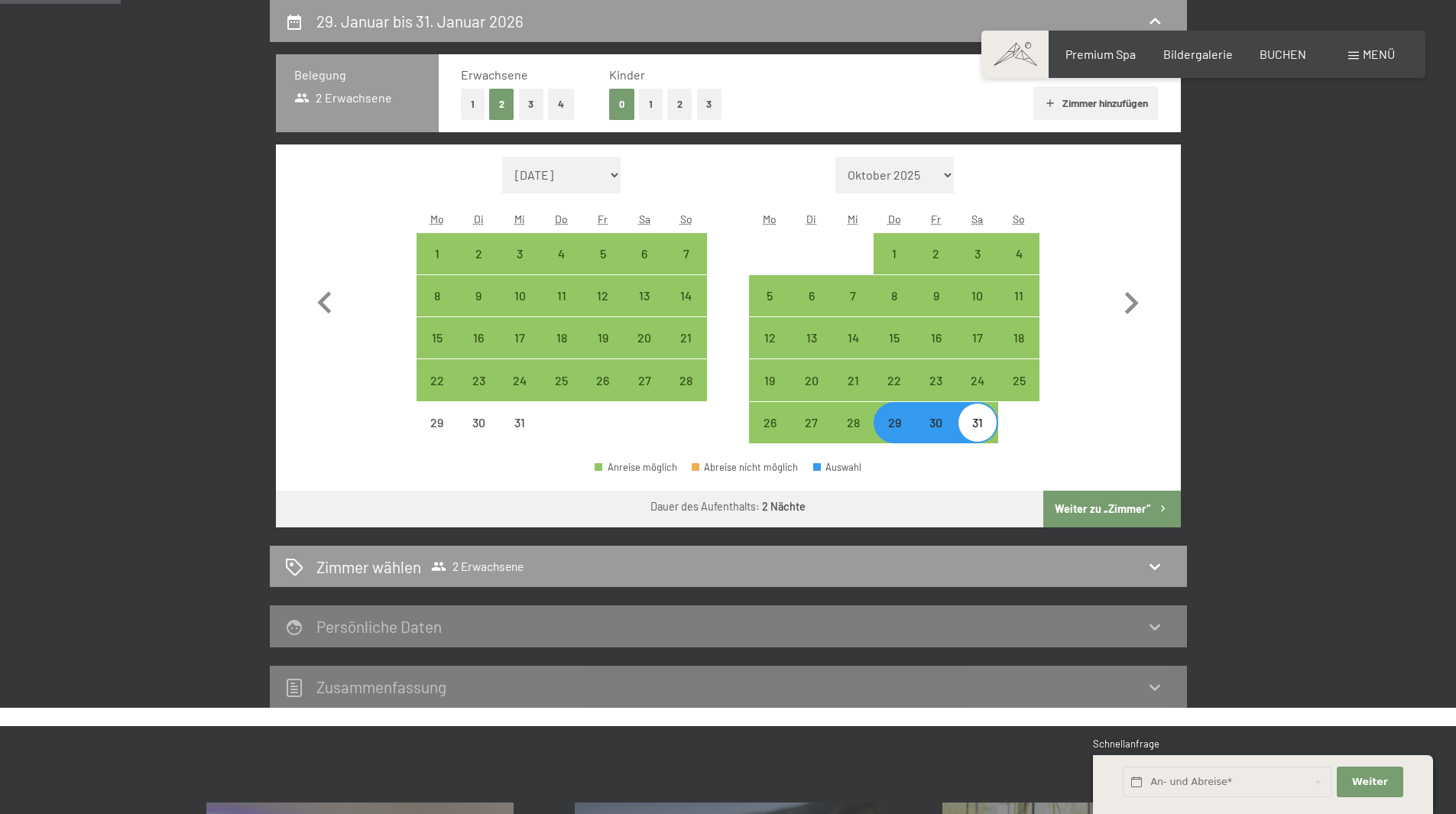
click at [1062, 502] on button "Weiter zu „Zimmer“" at bounding box center [1112, 509] width 137 height 37
select select "[DATE]"
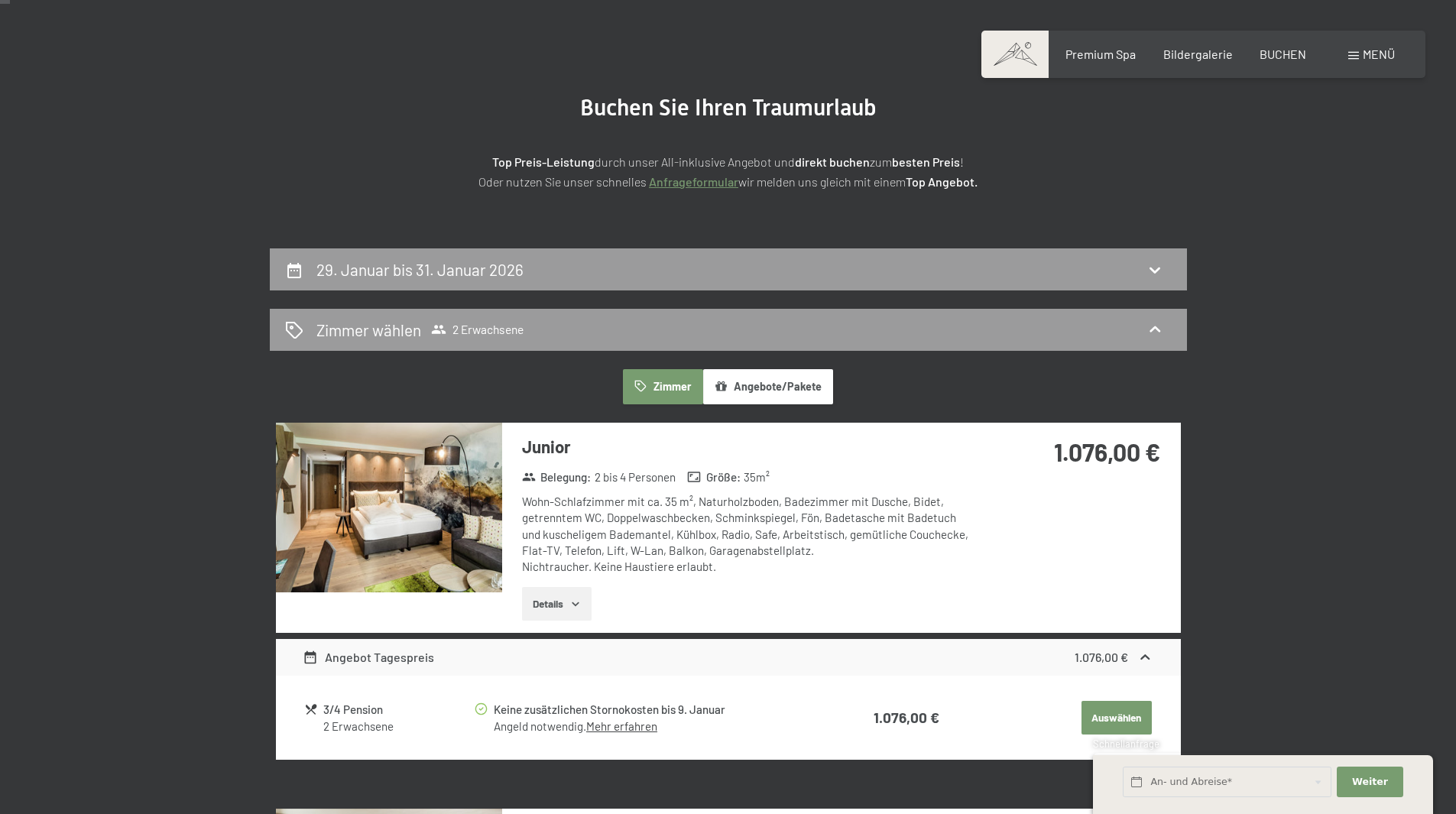
scroll to position [0, 0]
